Goal: Check status

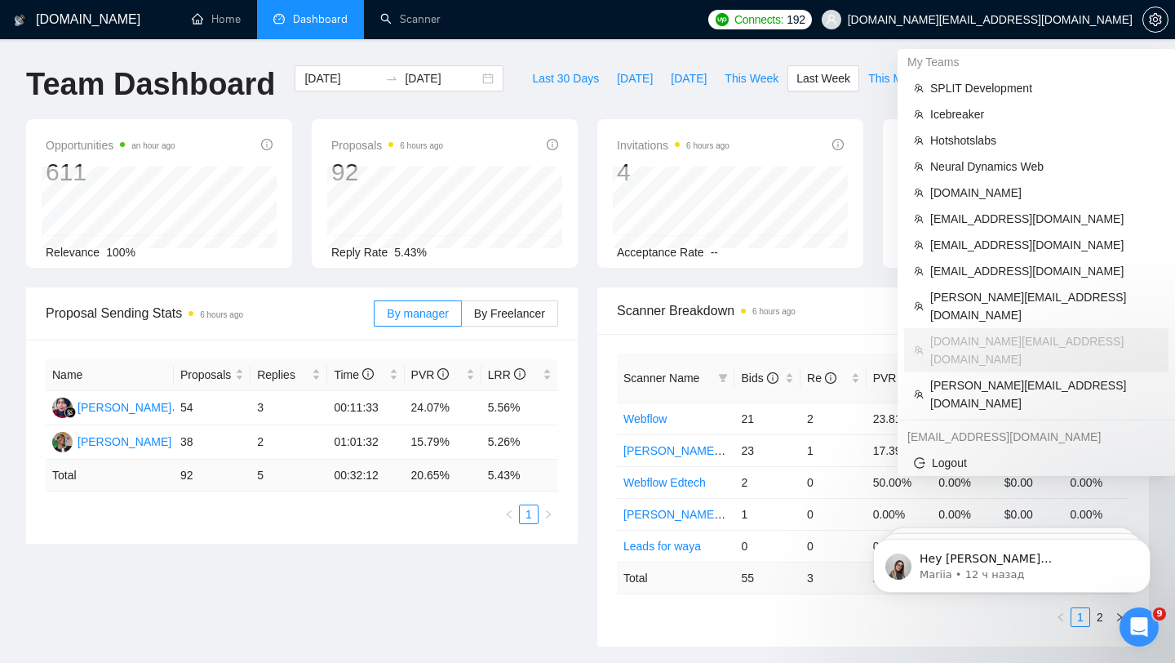
click at [1037, 28] on span "[DOMAIN_NAME][EMAIL_ADDRESS][DOMAIN_NAME]" at bounding box center [977, 19] width 331 height 52
click at [1034, 29] on span "[DOMAIN_NAME][EMAIL_ADDRESS][DOMAIN_NAME]" at bounding box center [977, 19] width 331 height 52
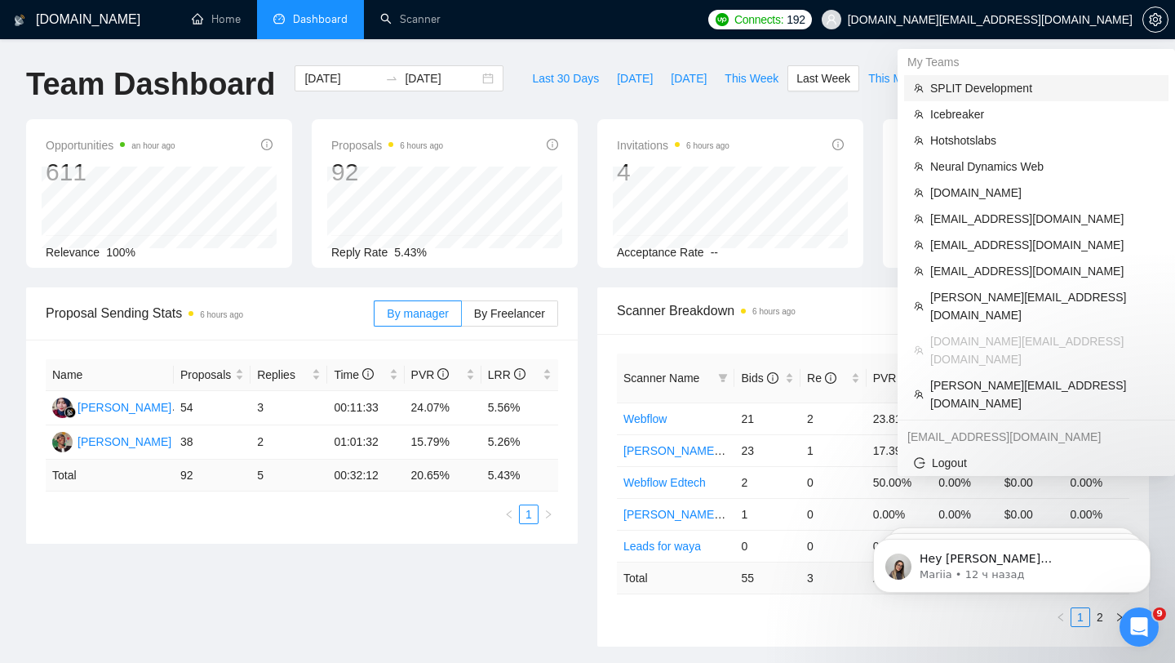
click at [954, 96] on span "SPLIT Development" at bounding box center [1044, 88] width 229 height 18
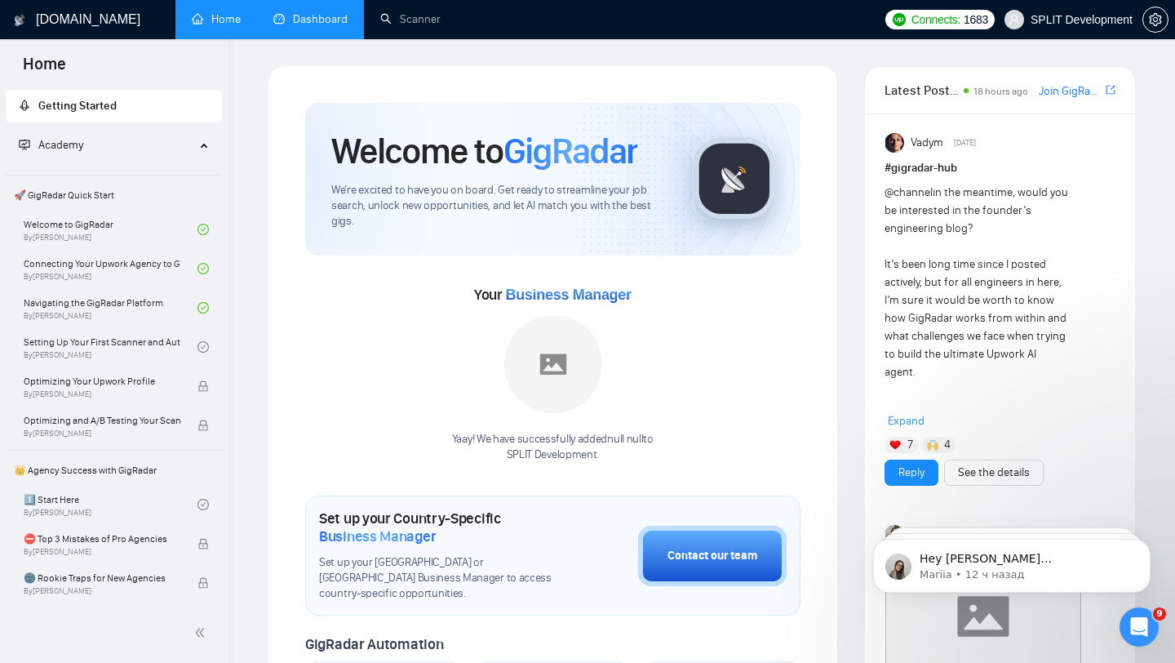
click at [283, 16] on link "Dashboard" at bounding box center [310, 19] width 74 height 14
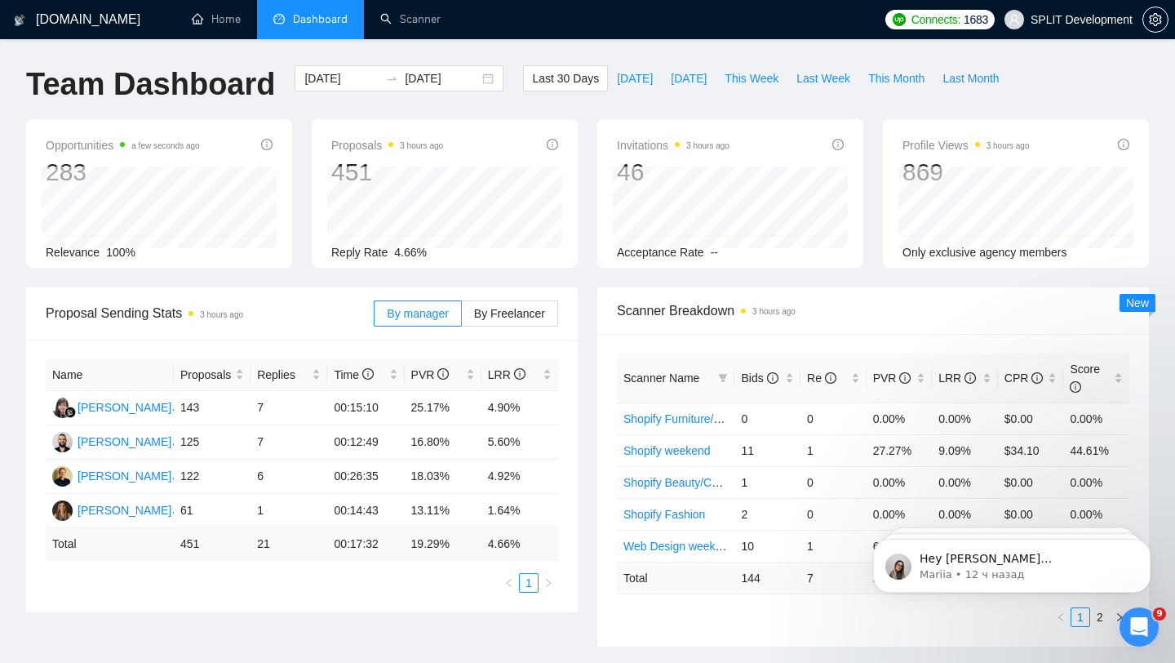
click at [495, 540] on td "4.66 %" at bounding box center [520, 544] width 77 height 32
click at [836, 78] on span "Last Week" at bounding box center [824, 78] width 54 height 18
type input "[DATE]"
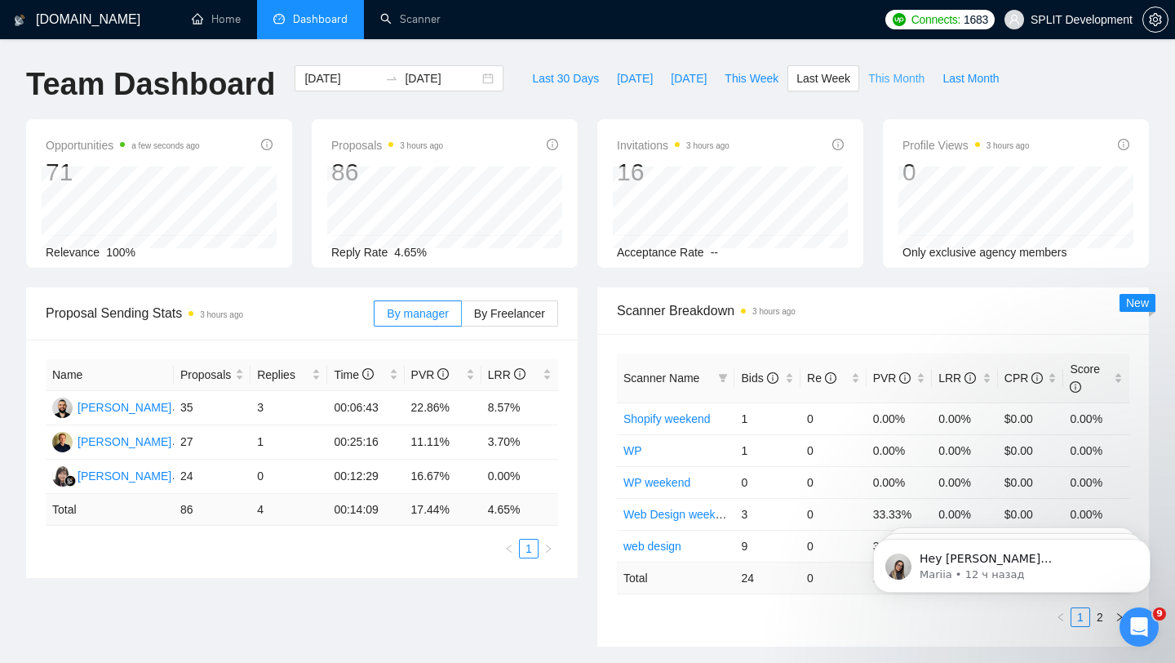
click at [889, 80] on span "This Month" at bounding box center [896, 78] width 56 height 18
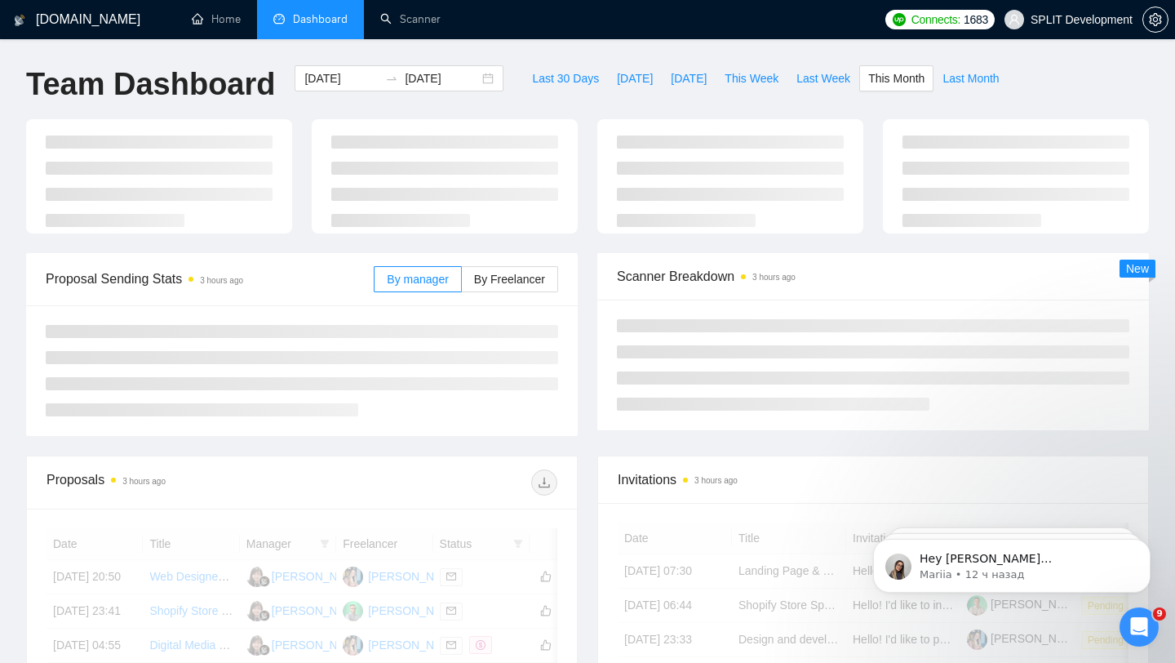
type input "[DATE]"
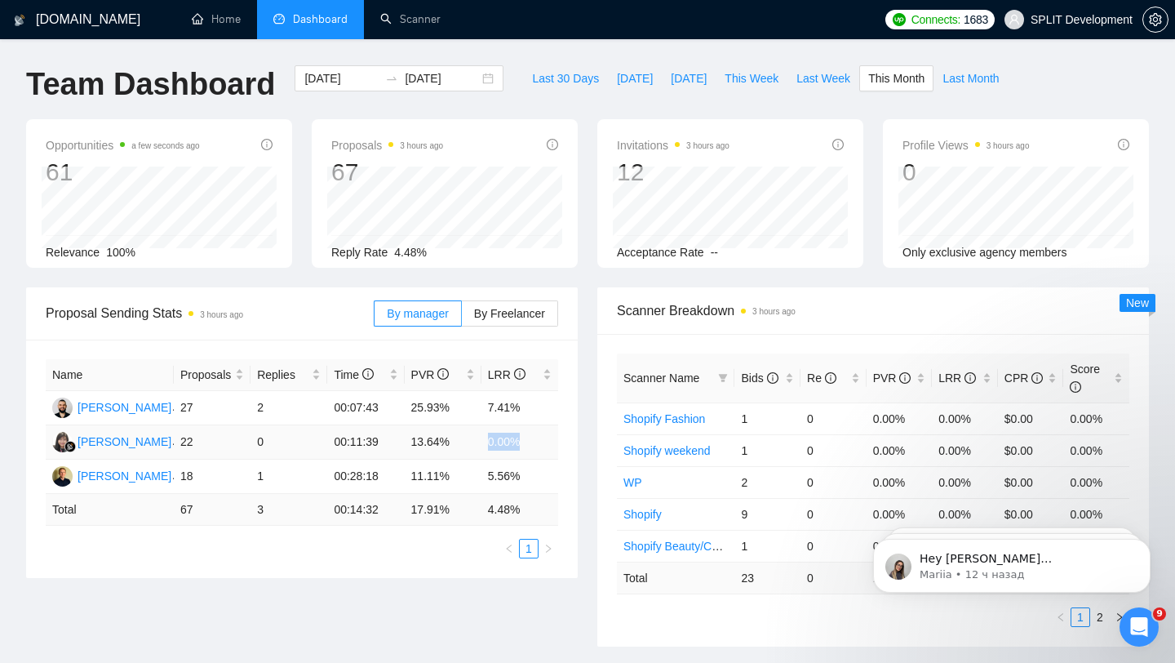
drag, startPoint x: 486, startPoint y: 443, endPoint x: 538, endPoint y: 443, distance: 51.4
click at [538, 443] on td "0.00%" at bounding box center [520, 442] width 77 height 34
